Goal: Task Accomplishment & Management: Use online tool/utility

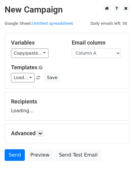
scroll to position [25, 0]
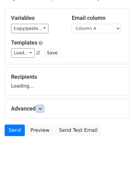
click at [42, 109] on form "Variables Copy/paste... {{Column A}} {{Column B}} {{Column C}} {{Column D}} {{C…" at bounding box center [67, 73] width 124 height 131
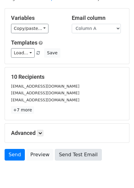
scroll to position [49, 0]
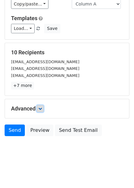
click at [42, 112] on link at bounding box center [40, 108] width 7 height 7
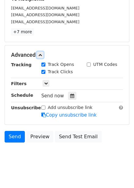
scroll to position [104, 0]
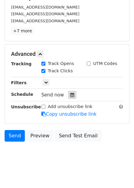
click at [70, 96] on icon at bounding box center [72, 95] width 4 height 4
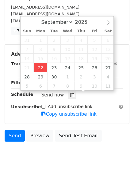
type input "2025-09-22 12:01"
type input "01"
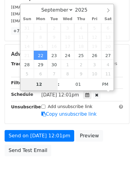
type input "4"
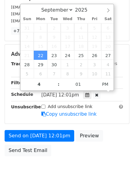
type input "2025-09-22 16:01"
click at [117, 140] on div "Send on Sep 22 at 12:01pm Preview Send Test Email" at bounding box center [67, 144] width 134 height 29
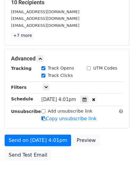
scroll to position [104, 0]
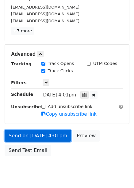
click at [57, 139] on link "Send on Sep 22 at 4:01pm" at bounding box center [38, 136] width 66 height 12
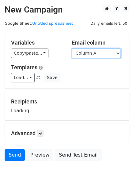
drag, startPoint x: 101, startPoint y: 54, endPoint x: 101, endPoint y: 57, distance: 3.4
click at [101, 54] on select "Column A Column B Column C Column D Column E Column F" at bounding box center [96, 53] width 49 height 9
click at [72, 49] on select "Column A Column B Column C Column D Column E Column F" at bounding box center [96, 53] width 49 height 9
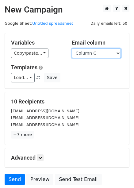
click at [94, 54] on select "Column A Column B Column C Column D Column E Column F" at bounding box center [96, 53] width 49 height 9
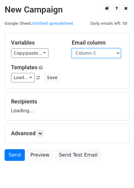
select select "Column B"
click at [72, 49] on select "Column A Column B Column C Column D Column E Column F" at bounding box center [96, 53] width 49 height 9
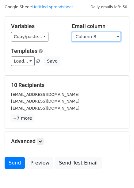
scroll to position [25, 0]
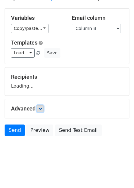
click at [43, 108] on link at bounding box center [40, 108] width 7 height 7
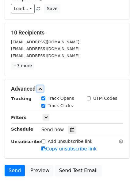
scroll to position [109, 0]
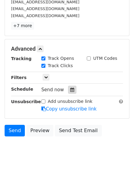
click at [71, 90] on div at bounding box center [72, 90] width 8 height 8
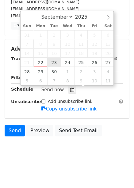
type input "2025-09-23 12:00"
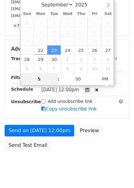
scroll to position [99, 0]
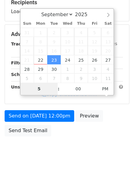
type input "5"
type input "2025-09-23 17:00"
type input "05"
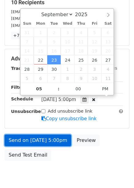
click at [50, 141] on link "Send on Sep 23 at 5:00pm" at bounding box center [38, 141] width 66 height 12
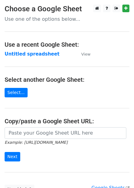
click at [28, 55] on strong "Untitled spreadsheet" at bounding box center [32, 54] width 55 height 6
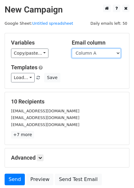
click at [104, 55] on select "Column A Column B Column C Column D Column E Column F" at bounding box center [96, 53] width 49 height 9
select select "Column C"
click at [72, 49] on select "Column A Column B Column C Column D Column E Column F" at bounding box center [96, 53] width 49 height 9
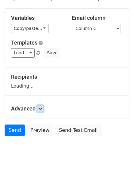
click at [41, 110] on icon at bounding box center [40, 109] width 4 height 4
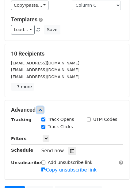
scroll to position [67, 0]
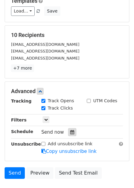
click at [70, 134] on icon at bounding box center [72, 132] width 4 height 4
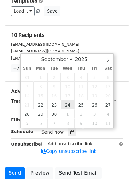
type input "2025-09-24 12:00"
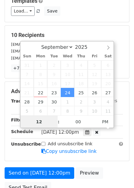
scroll to position [0, 0]
type input "6"
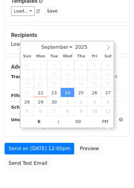
type input "2025-09-24 18:00"
click at [120, 145] on div "Send on Sep 24 at 12:00pm Preview Send Test Email" at bounding box center [67, 157] width 134 height 29
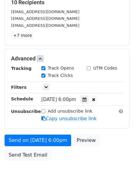
scroll to position [104, 0]
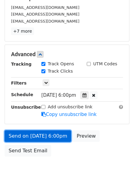
click at [57, 138] on link "Send on Sep 24 at 6:00pm" at bounding box center [38, 137] width 66 height 12
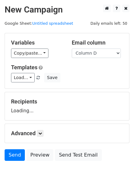
select select "Column D"
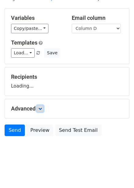
click at [43, 106] on link at bounding box center [40, 108] width 7 height 7
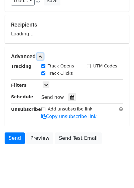
scroll to position [85, 0]
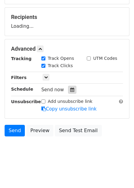
click at [72, 70] on div "Track Clicks" at bounding box center [59, 66] width 45 height 7
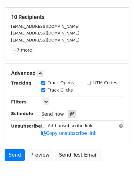
click at [71, 114] on div at bounding box center [72, 114] width 8 height 8
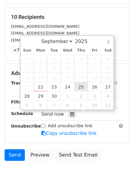
type input "2025-09-25 12:00"
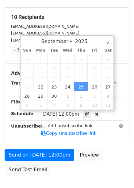
scroll to position [0, 0]
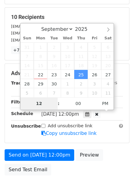
type input "7"
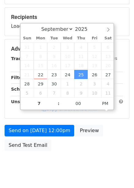
type input "2025-09-25 19:00"
click at [101, 146] on div "Send on Sep 25 at 12:00pm Preview Send Test Email" at bounding box center [67, 139] width 134 height 29
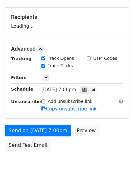
scroll to position [99, 0]
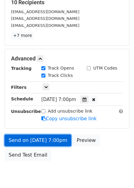
click at [58, 139] on link "Send on Sep 25 at 7:00pm" at bounding box center [38, 141] width 66 height 12
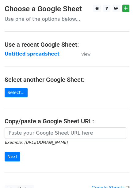
click at [32, 54] on strong "Untitled spreadsheet" at bounding box center [32, 54] width 55 height 6
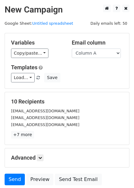
drag, startPoint x: 86, startPoint y: 56, endPoint x: 85, endPoint y: 65, distance: 9.8
click at [86, 56] on select "Column A Column B Column C Column D Column E Column F" at bounding box center [96, 53] width 49 height 9
click at [91, 54] on select "Column A Column B Column C Column D Column E Column F" at bounding box center [96, 53] width 49 height 9
select select "Column E"
click at [72, 49] on select "Column A Column B Column C Column D Column E Column F" at bounding box center [96, 53] width 49 height 9
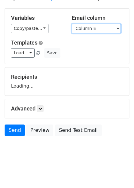
scroll to position [25, 0]
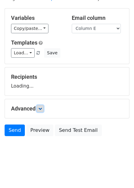
click at [42, 107] on icon at bounding box center [40, 109] width 4 height 4
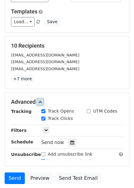
scroll to position [101, 0]
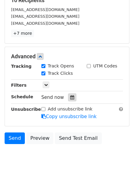
click at [69, 94] on div at bounding box center [72, 98] width 8 height 8
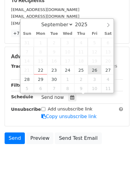
type input "2025-09-26 12:00"
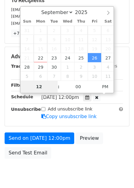
scroll to position [99, 0]
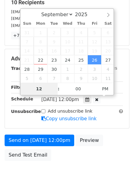
type input "8"
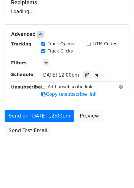
type input "2025-09-26 20:00"
drag, startPoint x: 98, startPoint y: 136, endPoint x: 92, endPoint y: 138, distance: 5.7
click at [98, 136] on div "Send on Sep 26 at 12:00pm Preview Send Test Email" at bounding box center [67, 124] width 134 height 29
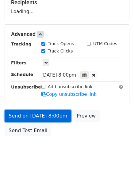
click at [59, 112] on link "Send on Sep 26 at 8:00pm" at bounding box center [38, 116] width 66 height 12
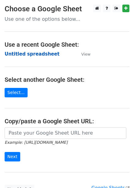
click at [34, 54] on strong "Untitled spreadsheet" at bounding box center [32, 54] width 55 height 6
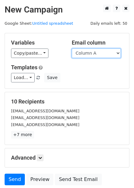
click at [89, 55] on select "Column A Column B Column C Column D Column E Column F" at bounding box center [96, 53] width 49 height 9
select select "Column F"
click at [72, 49] on select "Column A Column B Column C Column D Column E Column F" at bounding box center [96, 53] width 49 height 9
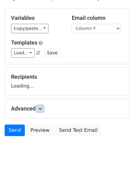
click at [41, 109] on icon at bounding box center [40, 109] width 4 height 4
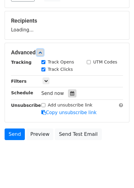
scroll to position [84, 0]
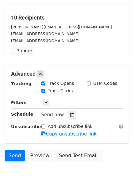
drag, startPoint x: 66, startPoint y: 90, endPoint x: 68, endPoint y: 93, distance: 4.2
click at [66, 90] on label "Track Clicks" at bounding box center [60, 91] width 25 height 6
click at [45, 90] on input "Track Clicks" at bounding box center [43, 91] width 4 height 4
click at [56, 90] on label "Track Clicks" at bounding box center [60, 91] width 25 height 6
click at [45, 90] on input "Track Clicks" at bounding box center [43, 91] width 4 height 4
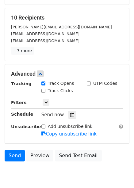
checkbox input "true"
click at [73, 115] on div at bounding box center [72, 115] width 8 height 8
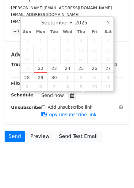
scroll to position [109, 0]
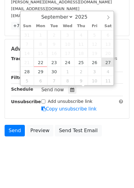
type input "[DATE] 12:00"
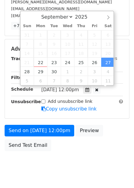
scroll to position [0, 0]
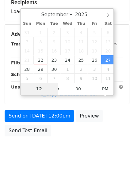
type input "9"
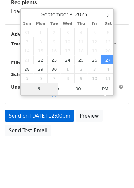
scroll to position [109, 0]
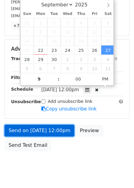
type input "[DATE] 21:00"
click at [57, 129] on link "Send on [DATE] 12:00pm" at bounding box center [39, 131] width 69 height 12
